Goal: Complete application form: Complete application form

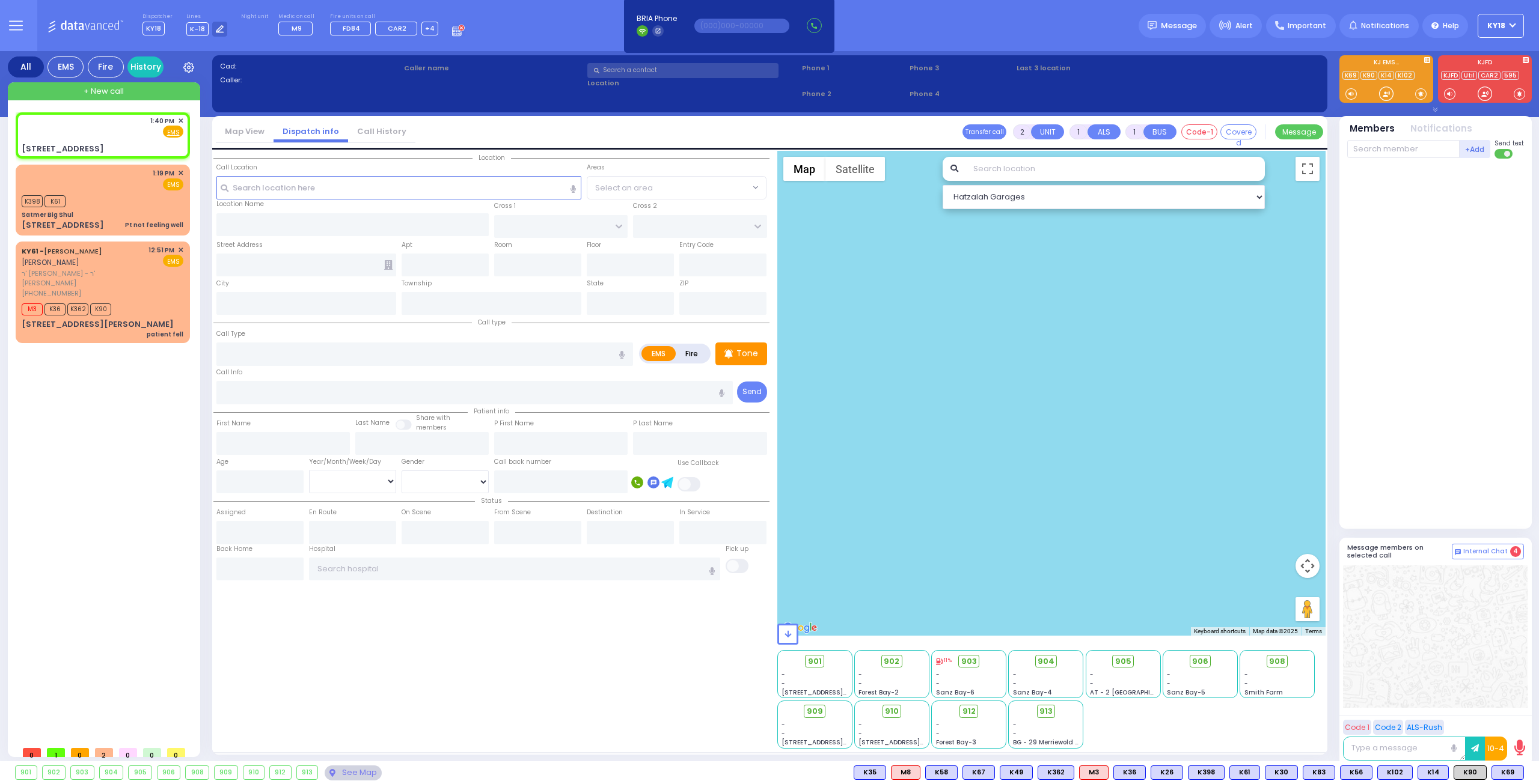
select select
radio input "true"
select select
type input "13:40"
select select "Hatzalah Garages"
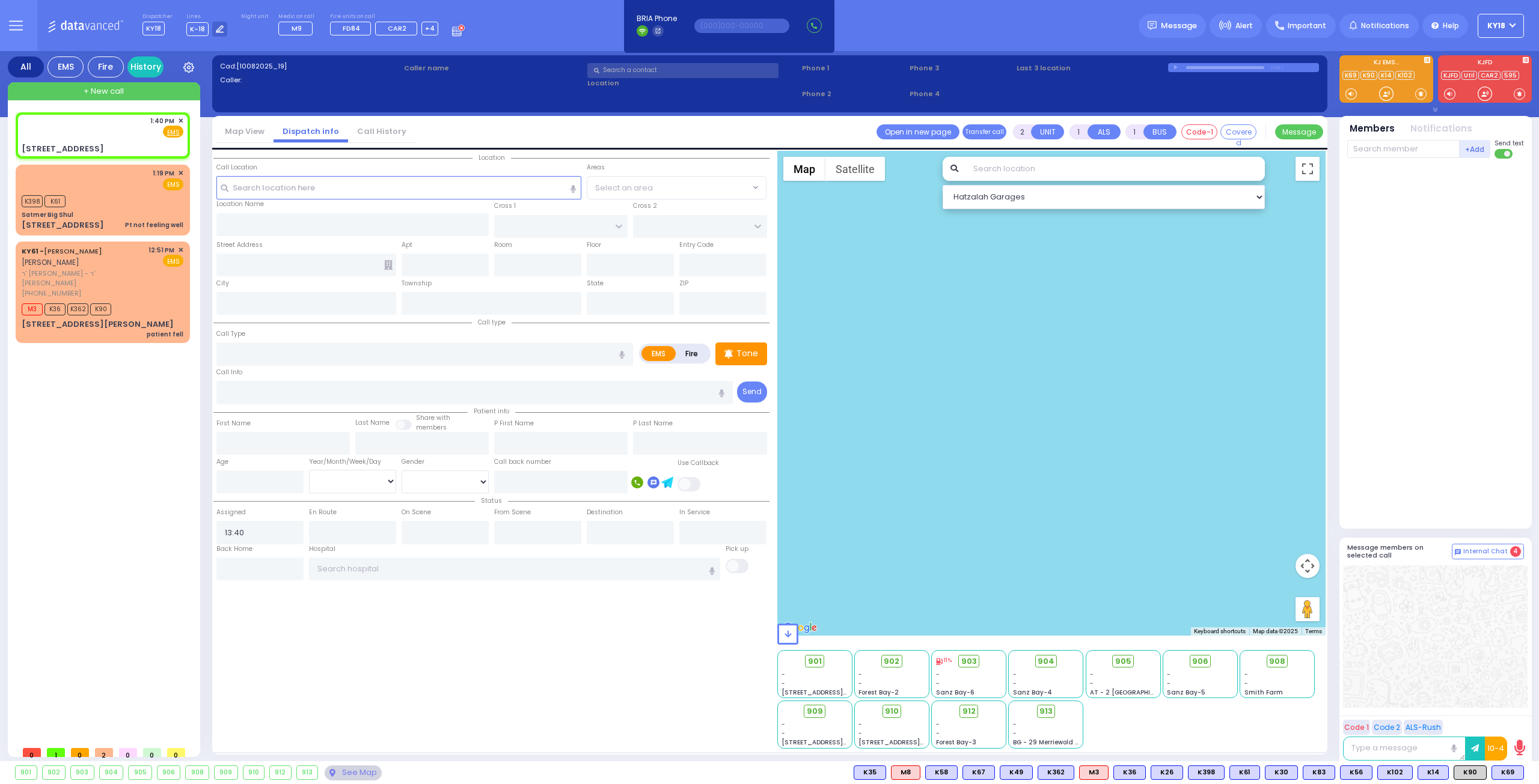
type input "MAIDSTONE LN"
type input "LOCH LOMOND COURT"
type input "[STREET_ADDRESS]"
type input "Monroe"
type input "[US_STATE]"
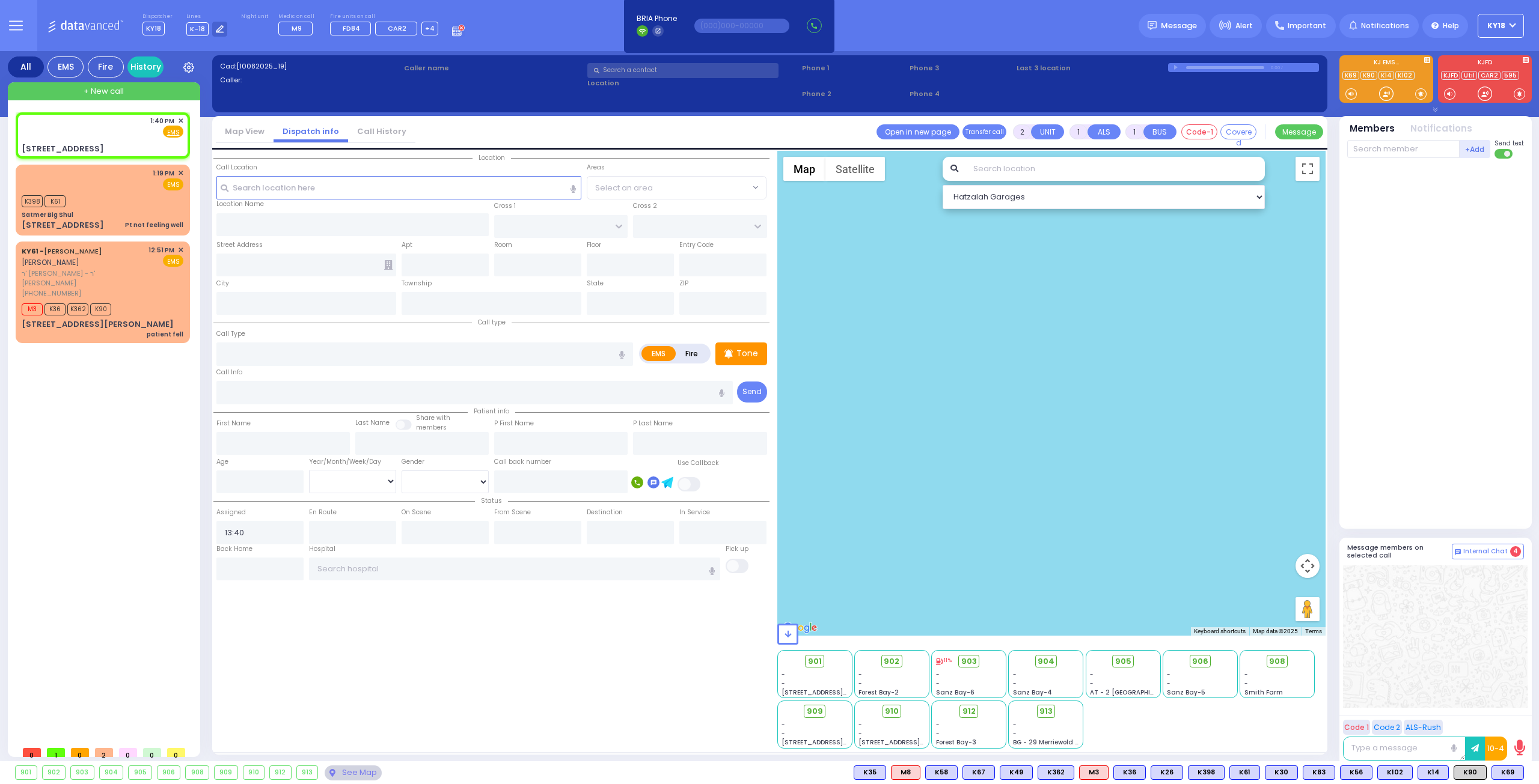
type input "10950"
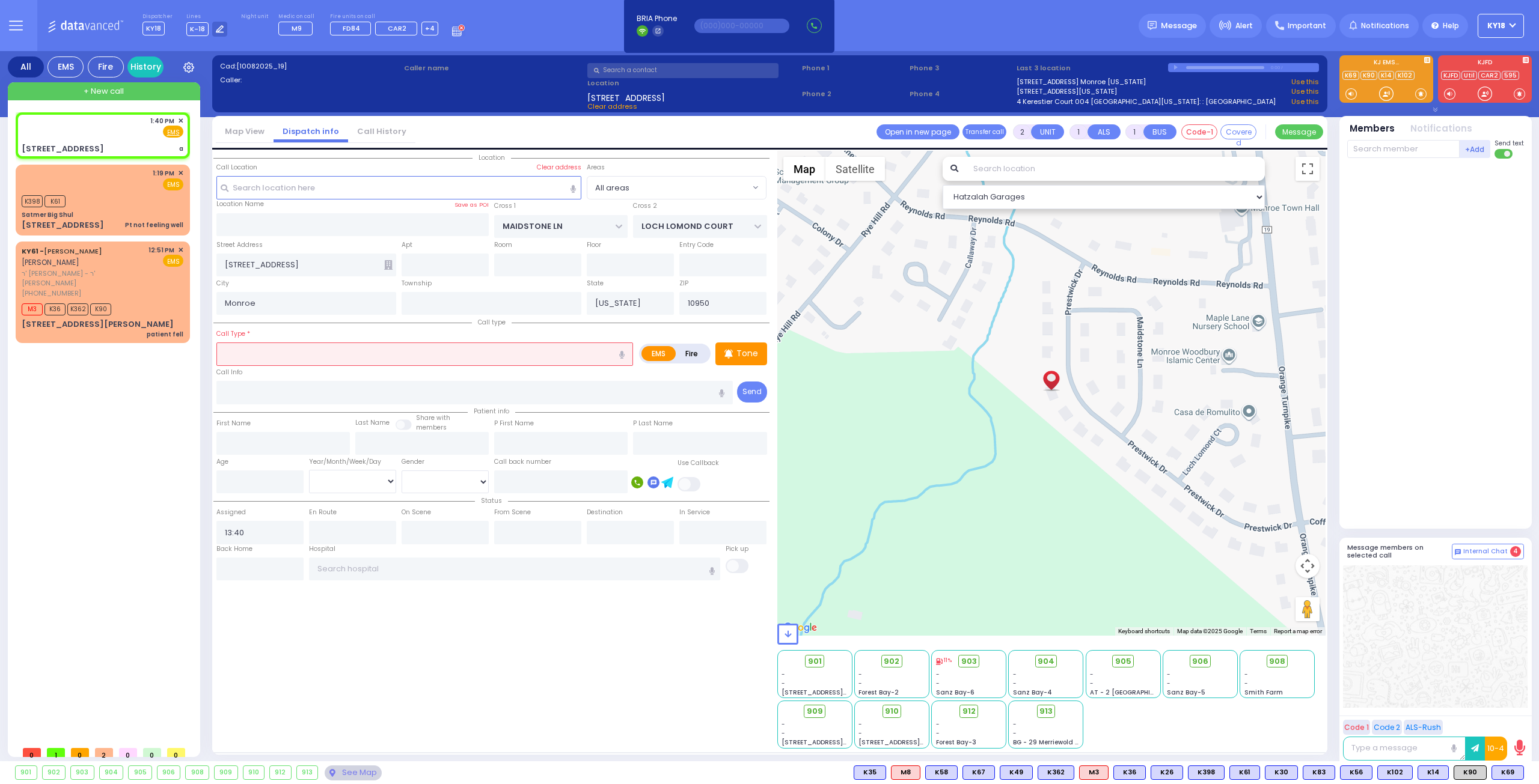
select select
type input "a"
radio input "true"
select select
select select "Hatzalah Garages"
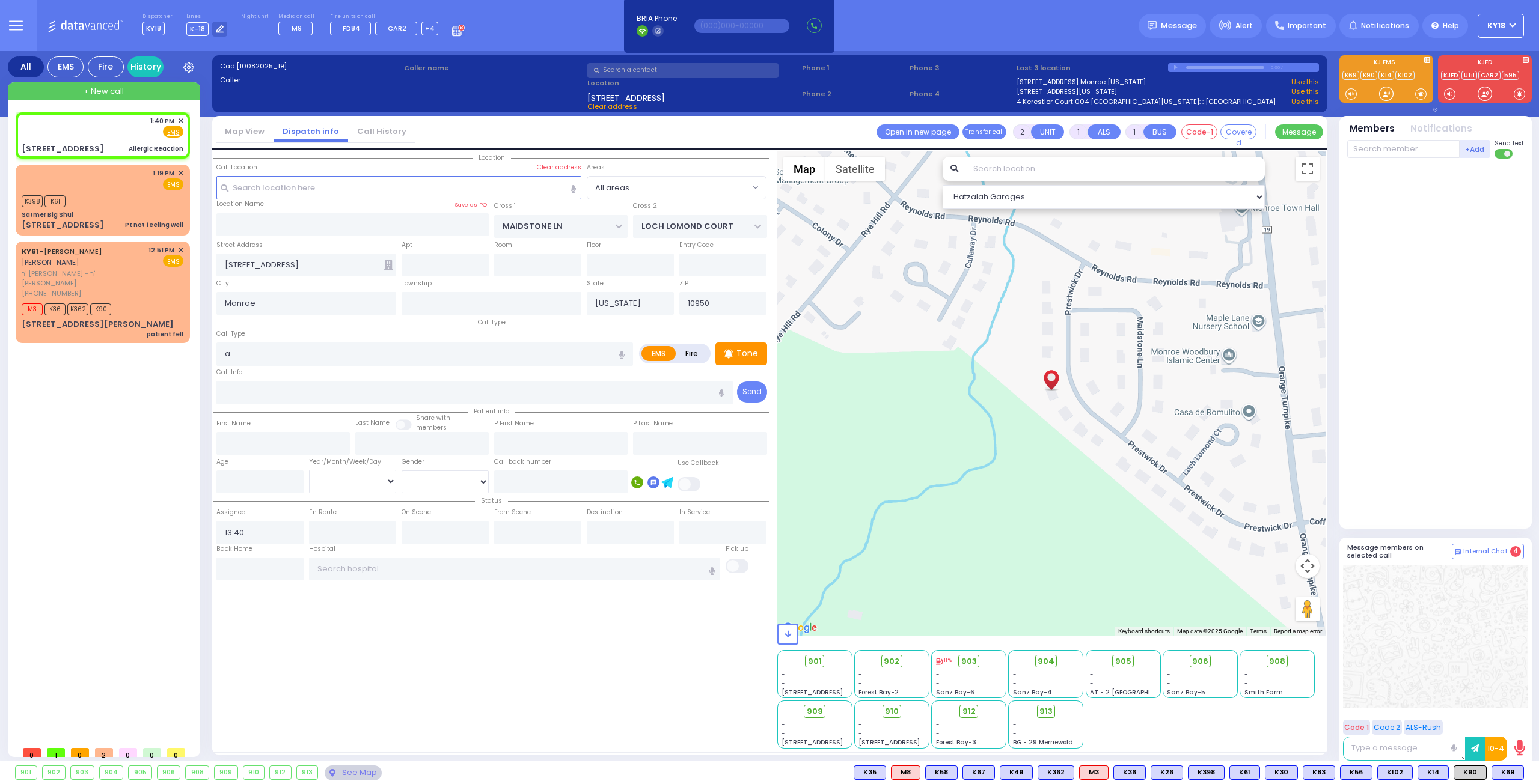
select select
type input "Allergic Reaction"
radio input "true"
select select
select select "Hatzalah Garages"
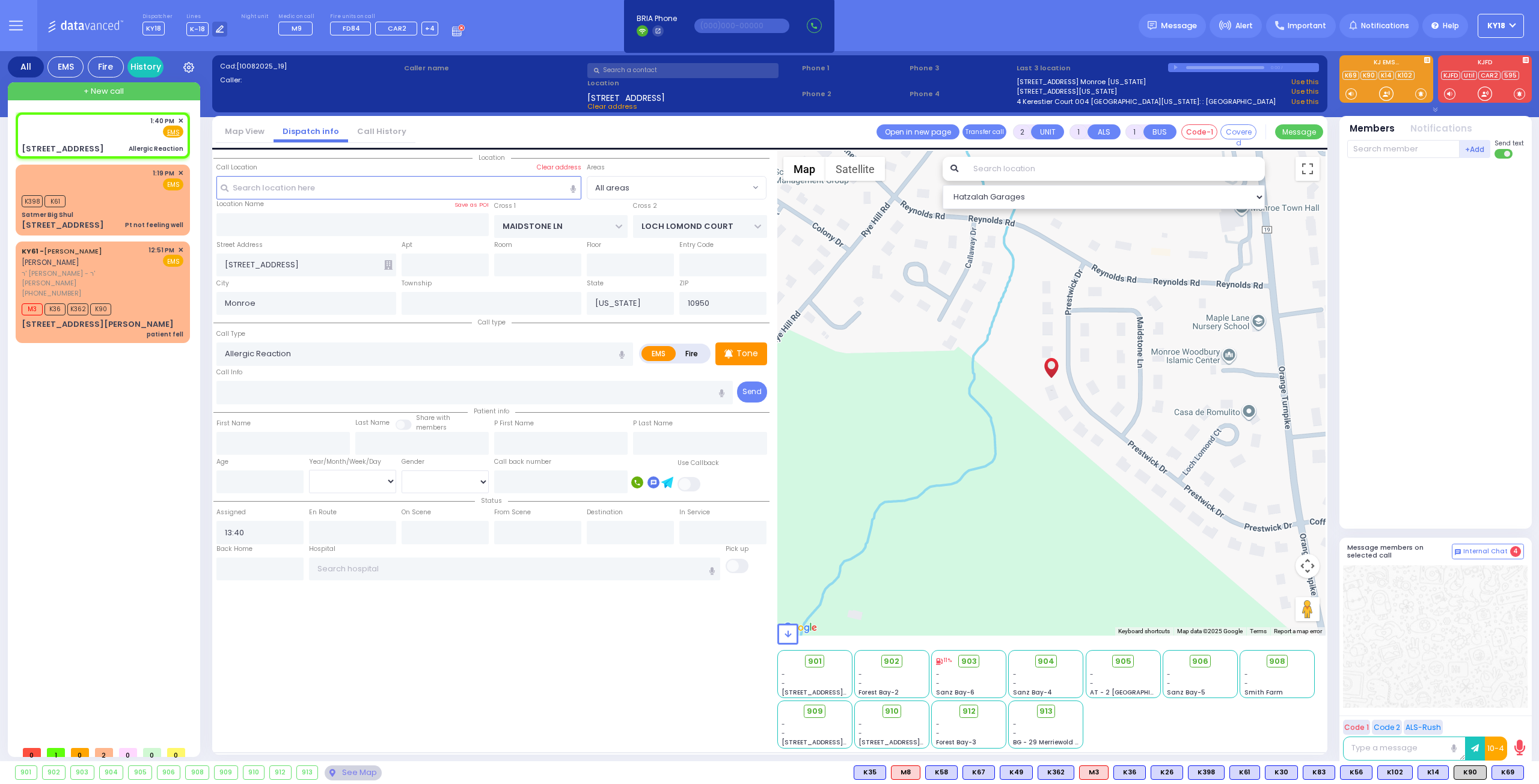
select select
radio input "true"
select select
type input "13:41"
select select "Hatzalah Garages"
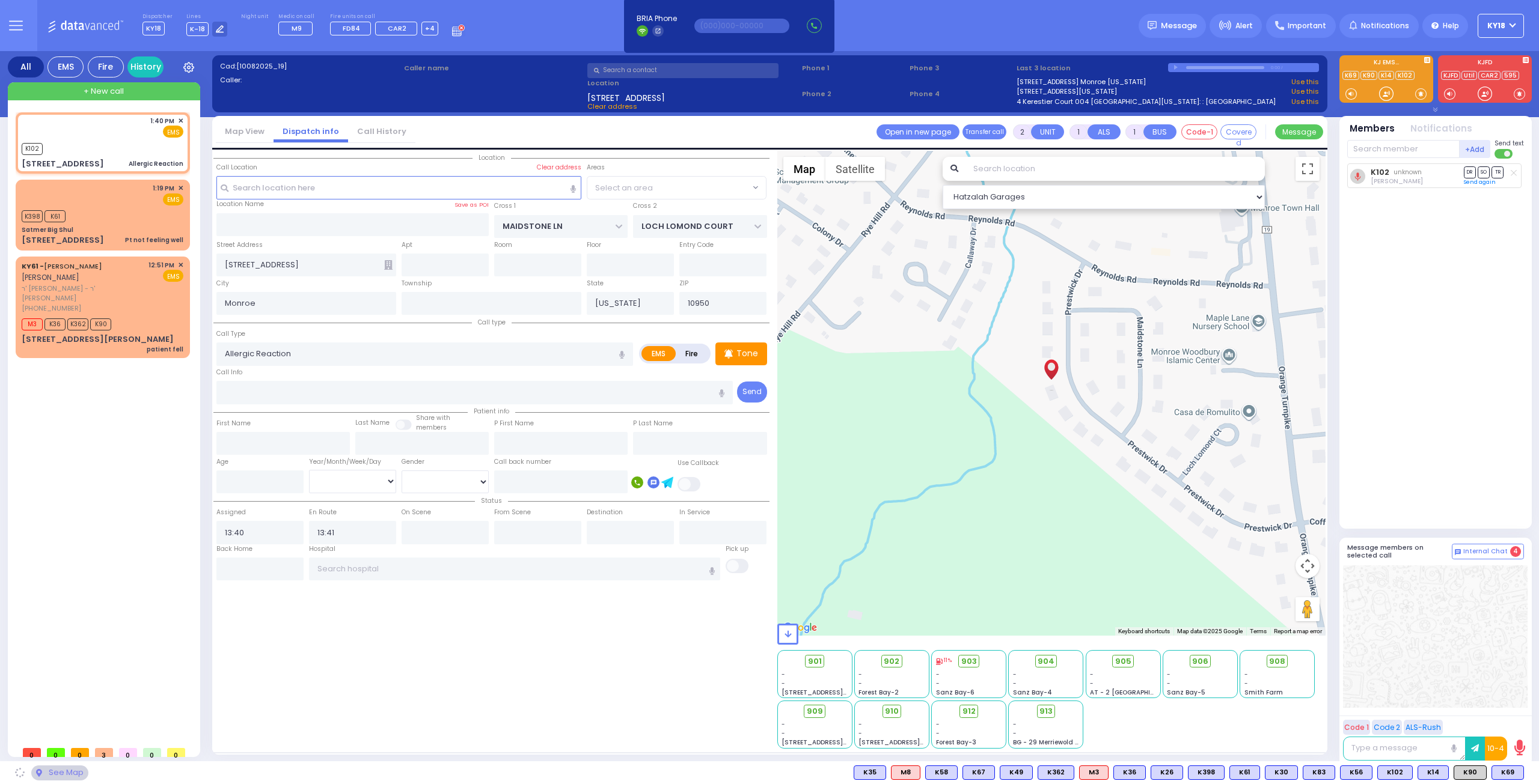
select select
radio input "true"
select select
select select "Hatzalah Garages"
select select
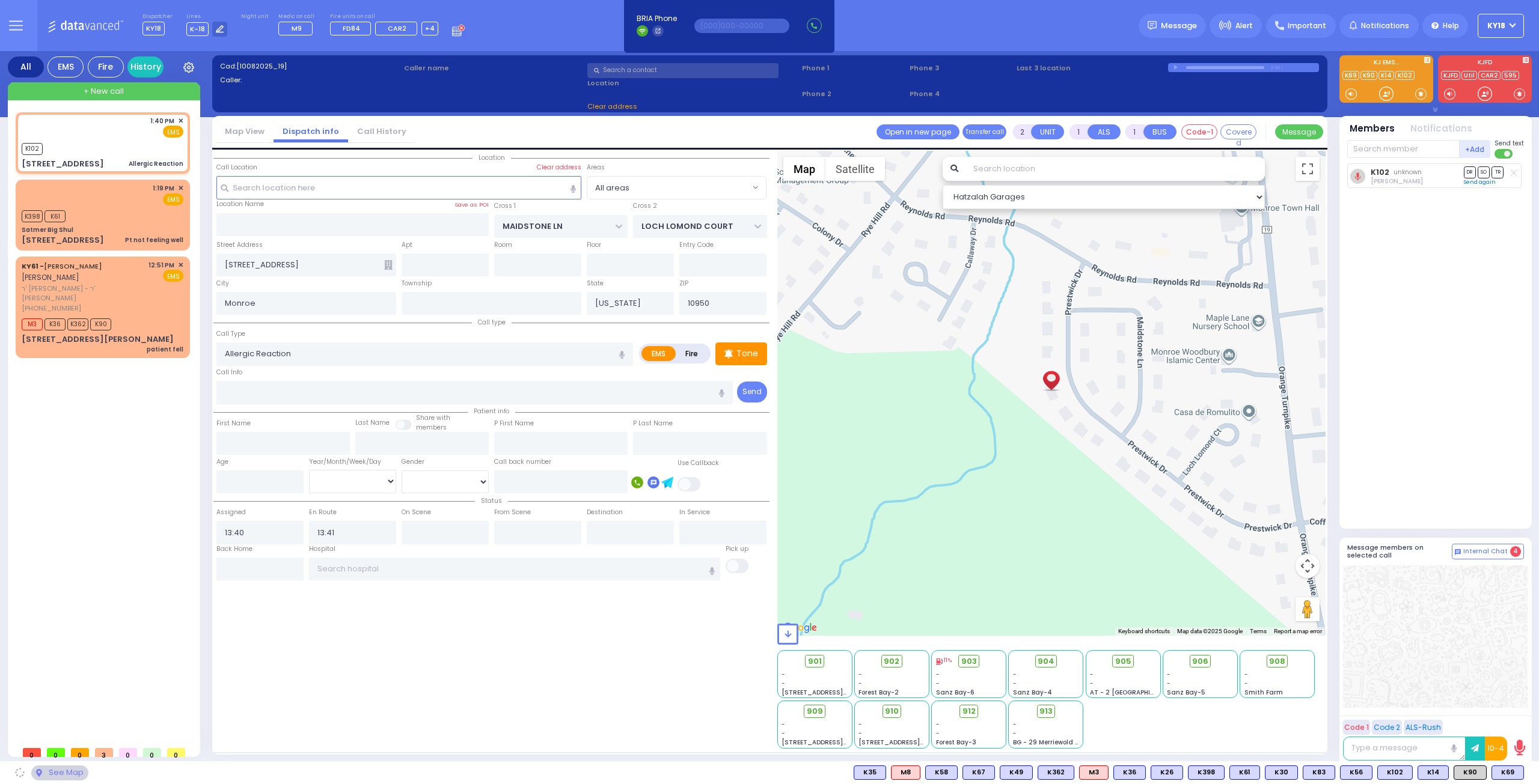
radio input "true"
select select
select select "Hatzalah Garages"
radio input "true"
select select
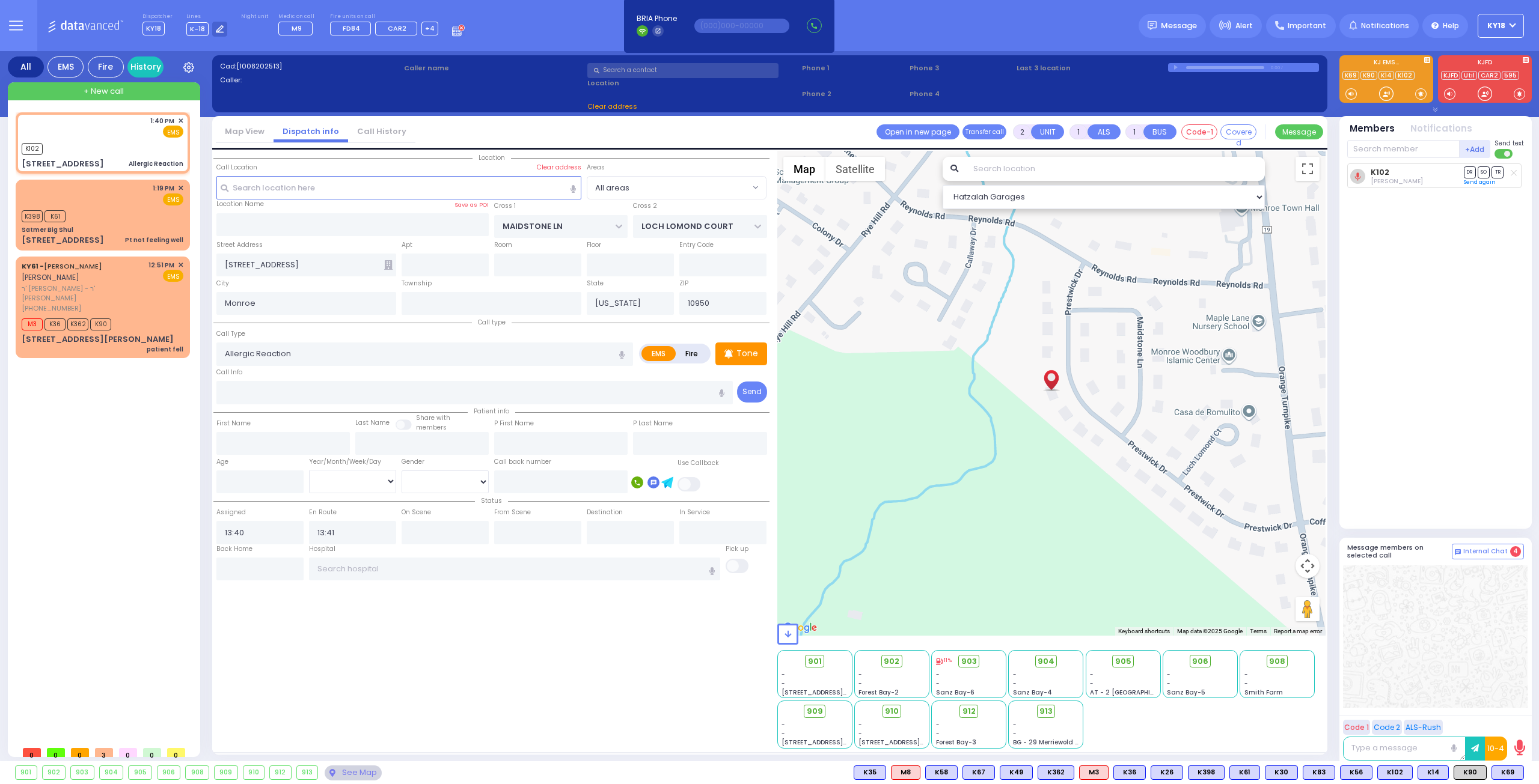
select select
select select "Hatzalah Garages"
select select
radio input "true"
select select
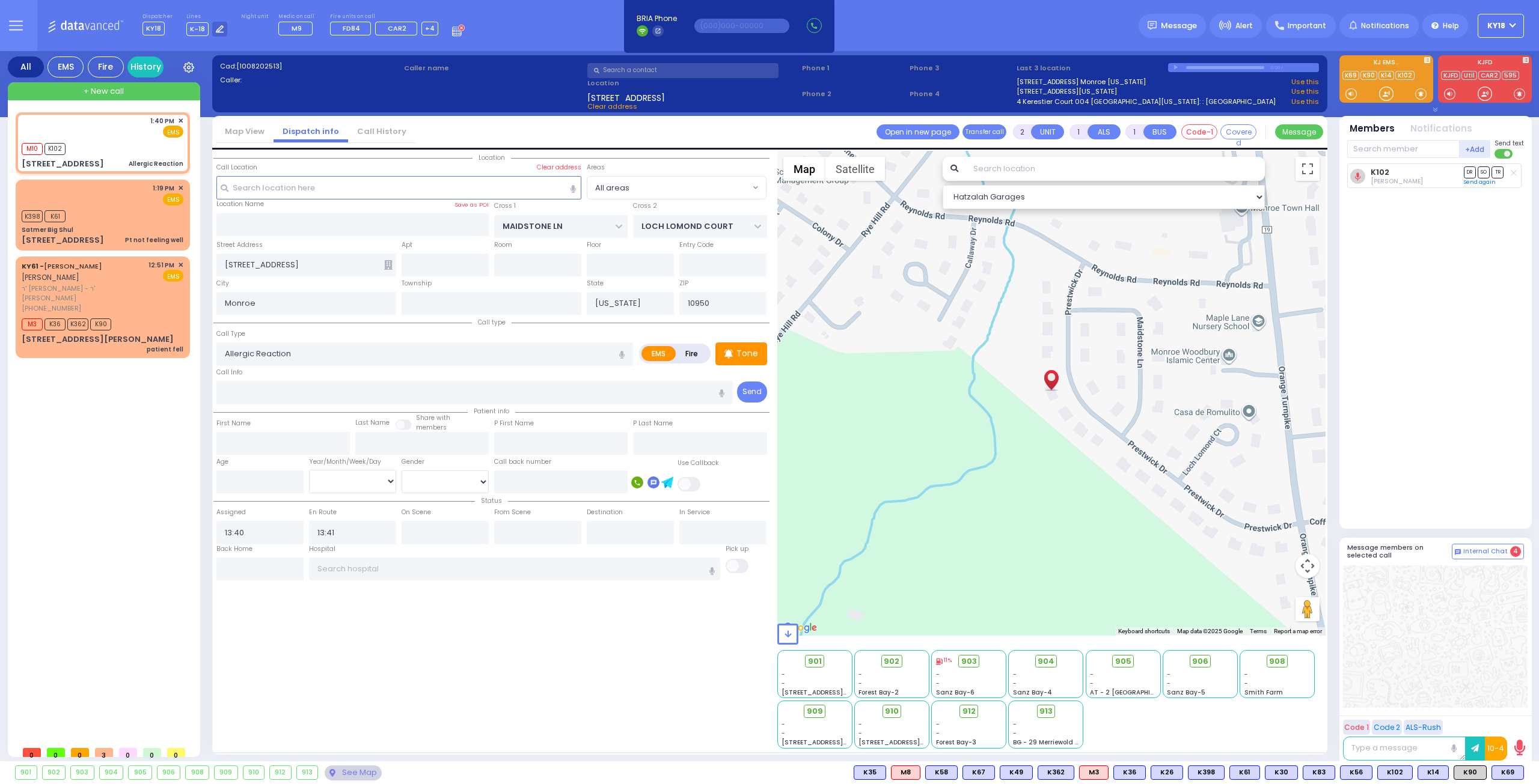
select select "Hatzalah Garages"
select select
radio input "true"
select select
select select "Hatzalah Garages"
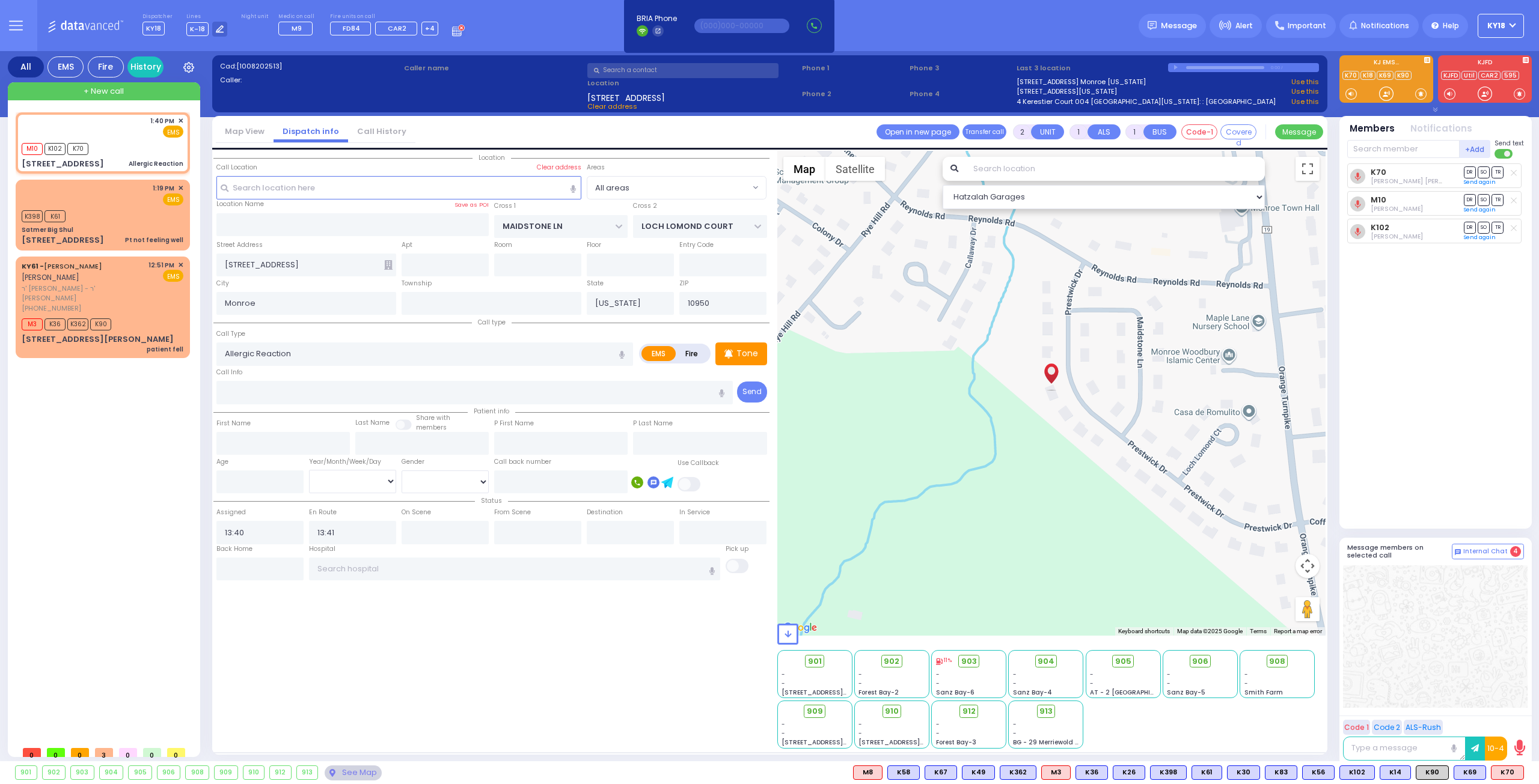
select select
radio input "true"
type input "11"
select select
select select "Hatzalah Garages"
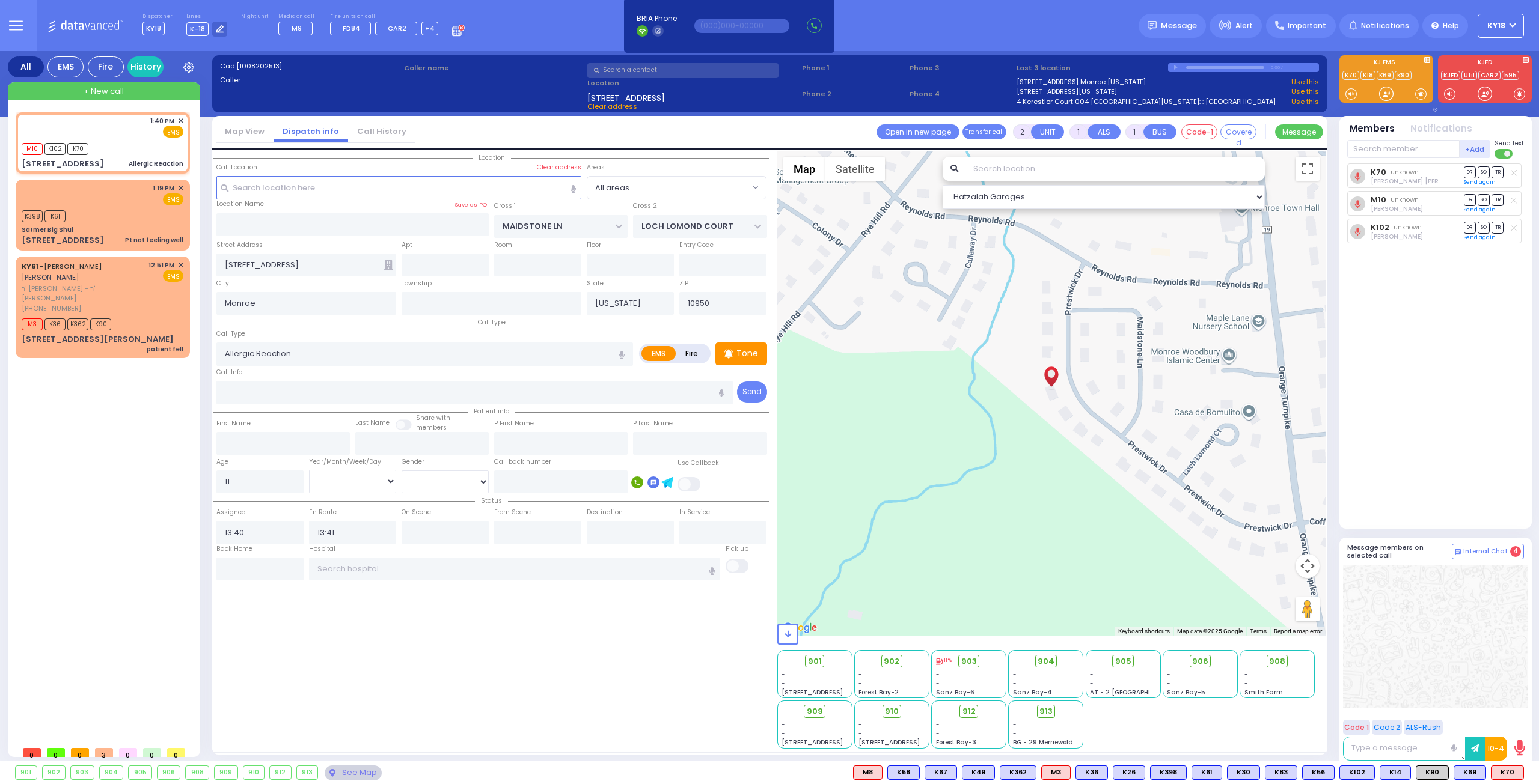
select select
radio input "true"
select select "Month"
select select "Hatzalah Garages"
select select
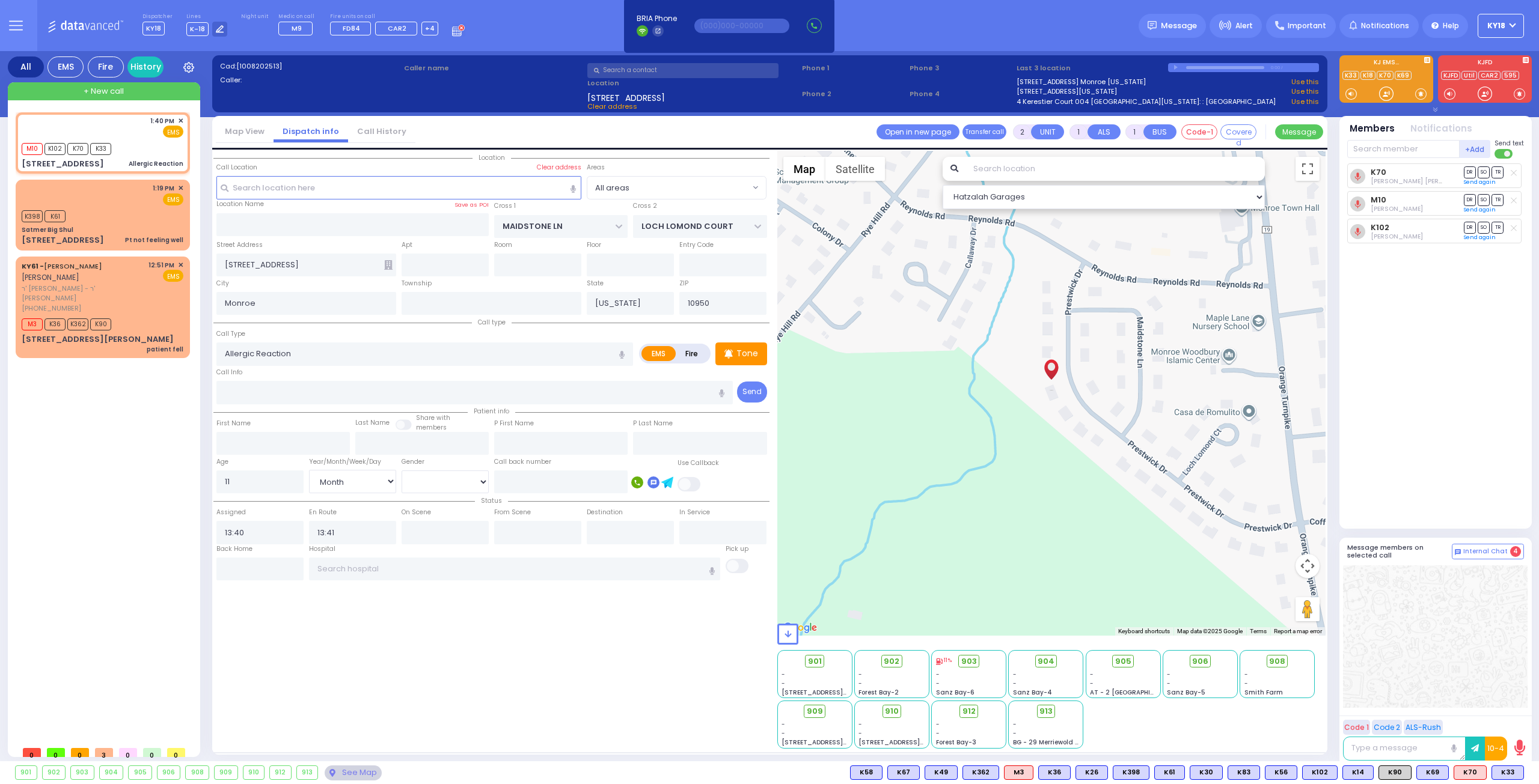
radio input "true"
select select "Month"
select select "Hatzalah Garages"
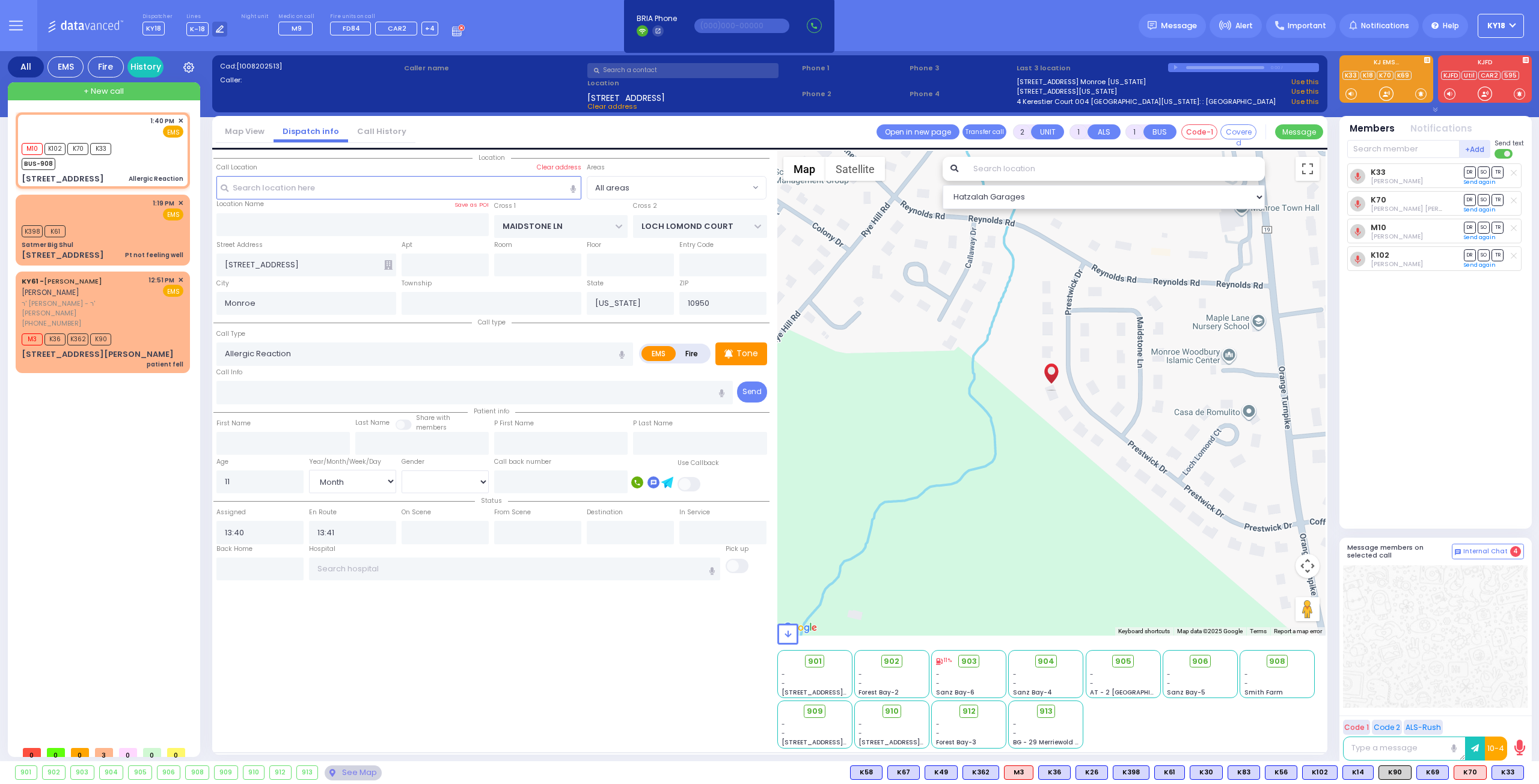
select select
radio input "true"
select select "Month"
select select "Hatzalah Garages"
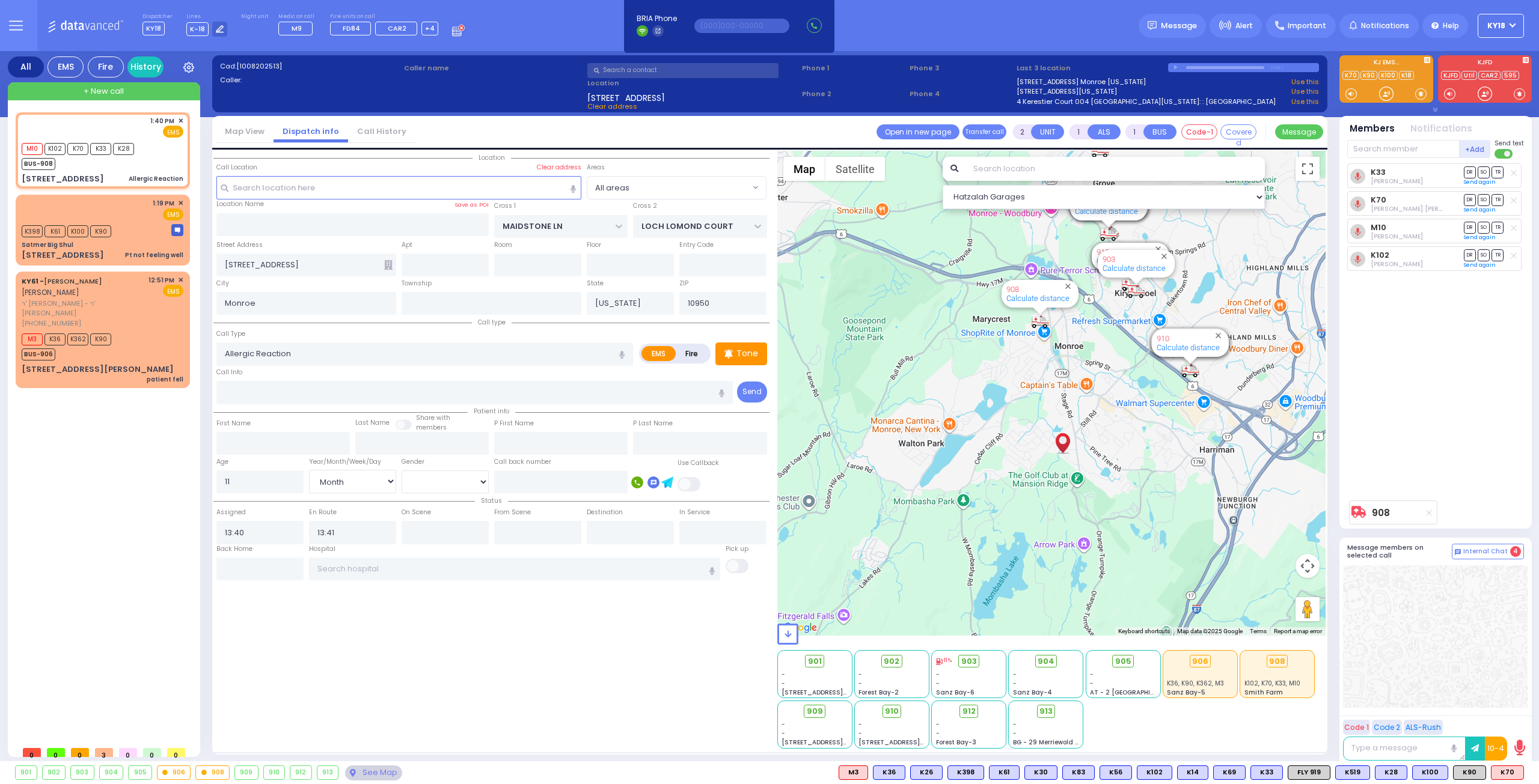
select select
radio input "true"
select select "Month"
select select "Hatzalah Garages"
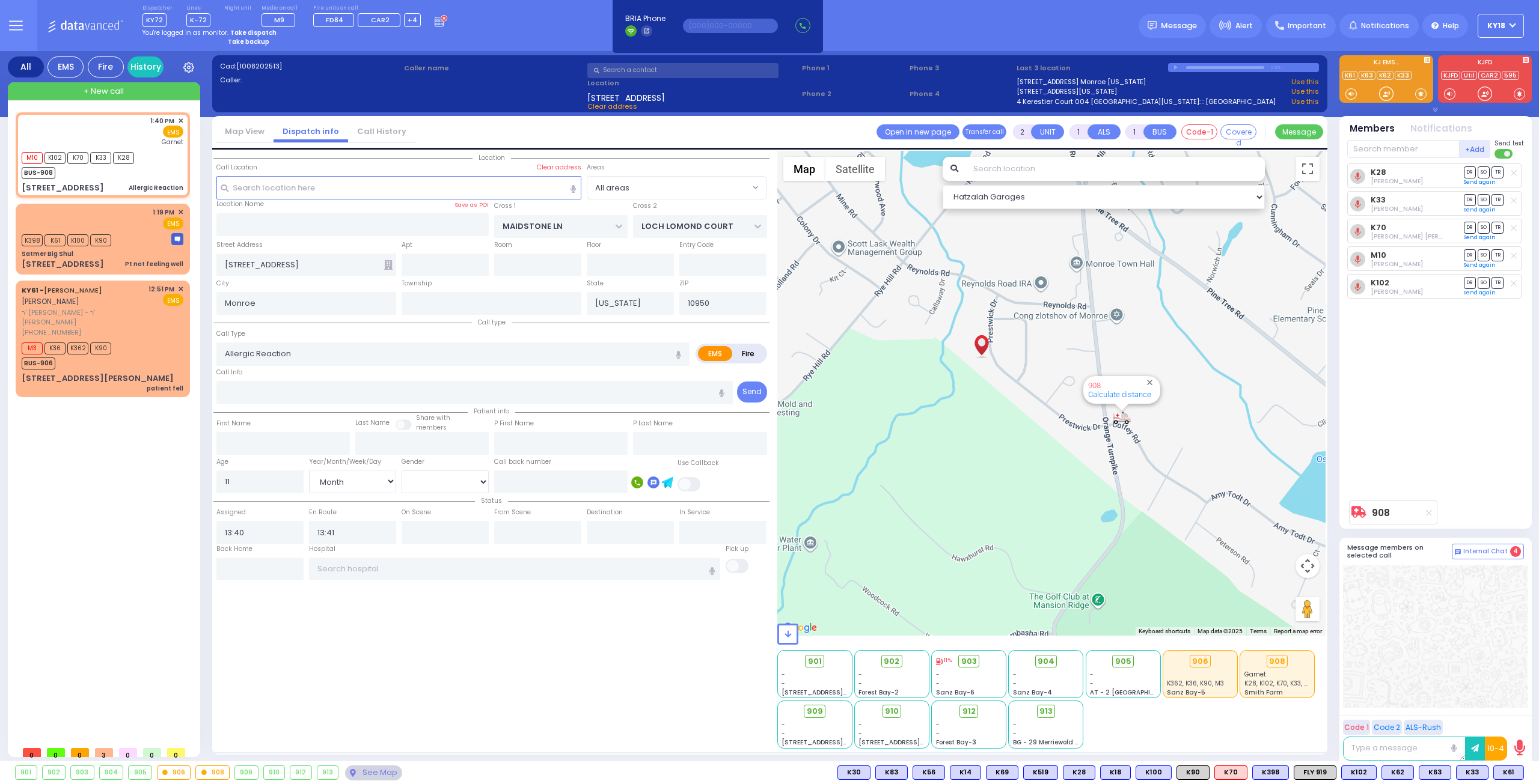
select select
radio input "true"
select select "Month"
type input "[GEOGRAPHIC_DATA]"
select select "Hatzalah Garages"
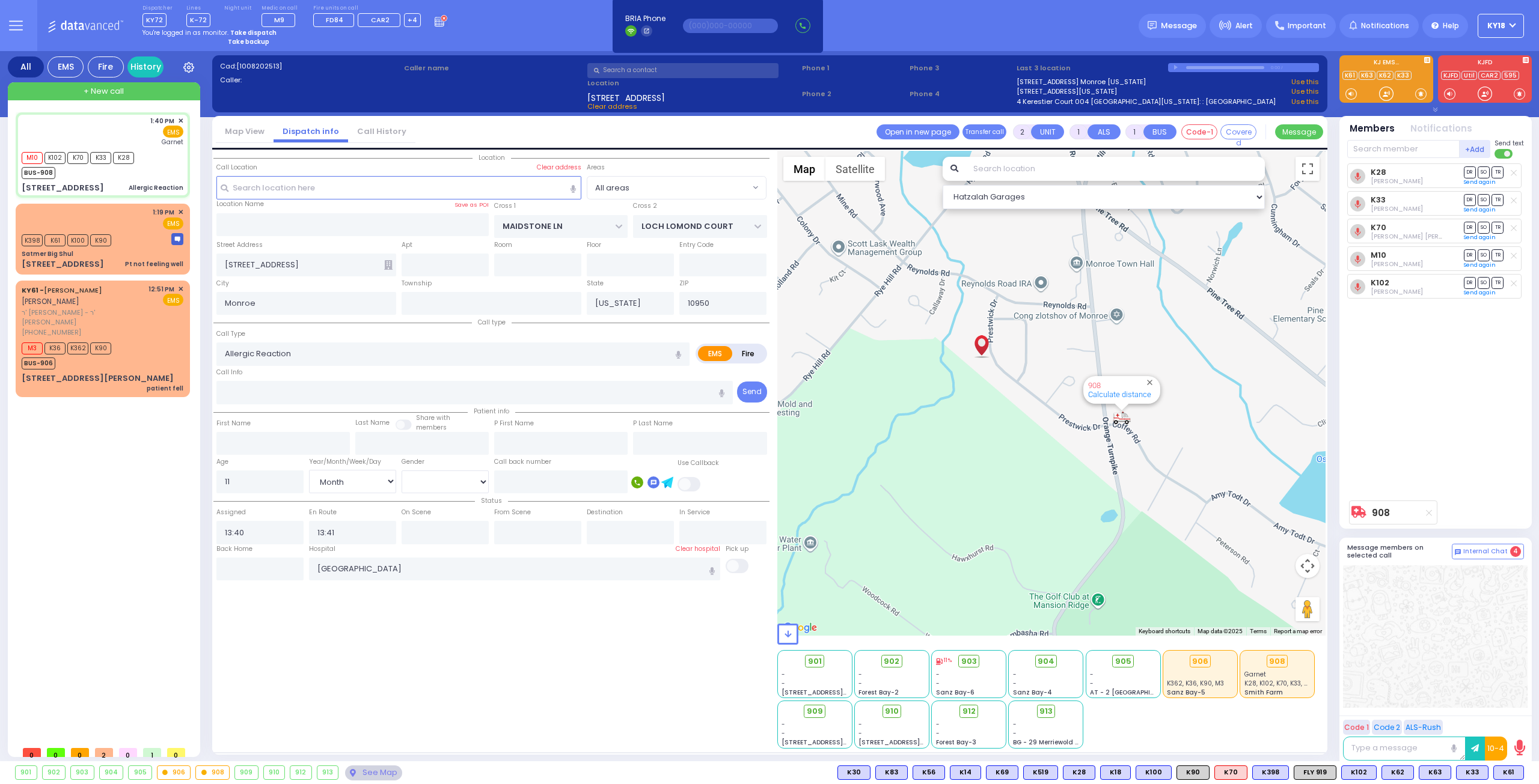
select select
radio input "true"
select select "Month"
type input "14:00"
select select "Hatzalah Garages"
